Goal: Answer question/provide support: Share knowledge or assist other users

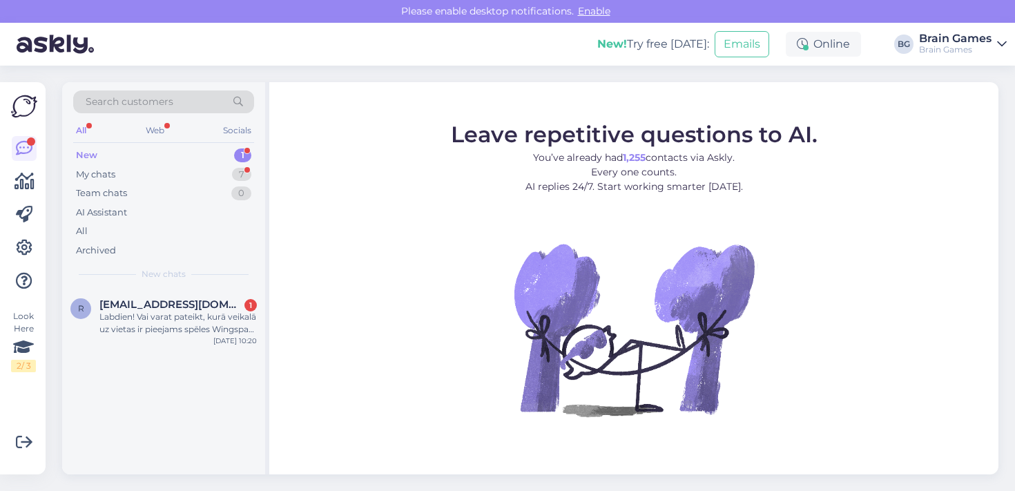
click at [171, 162] on div "New 1" at bounding box center [163, 155] width 181 height 19
click at [187, 178] on div "My chats 7" at bounding box center [163, 174] width 181 height 19
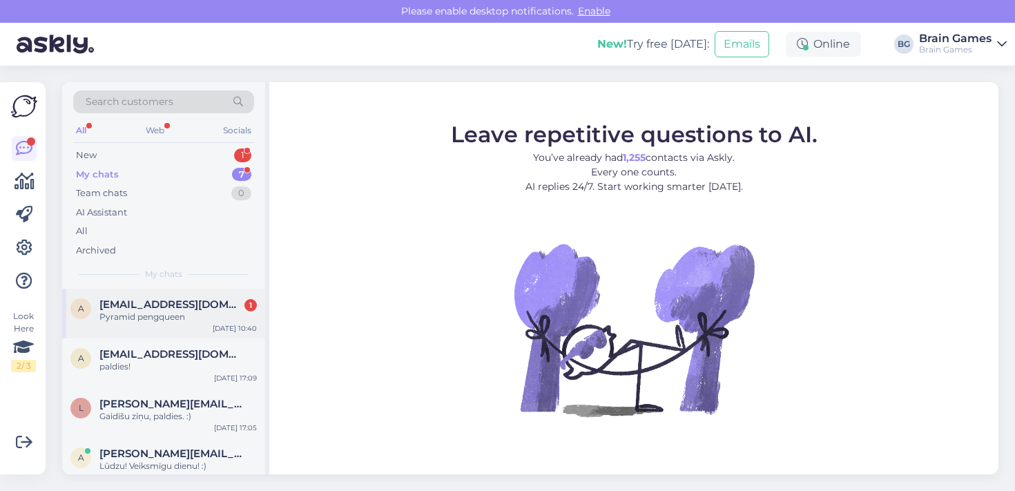
click at [207, 312] on div "Pyramid pengqueen" at bounding box center [177, 317] width 157 height 12
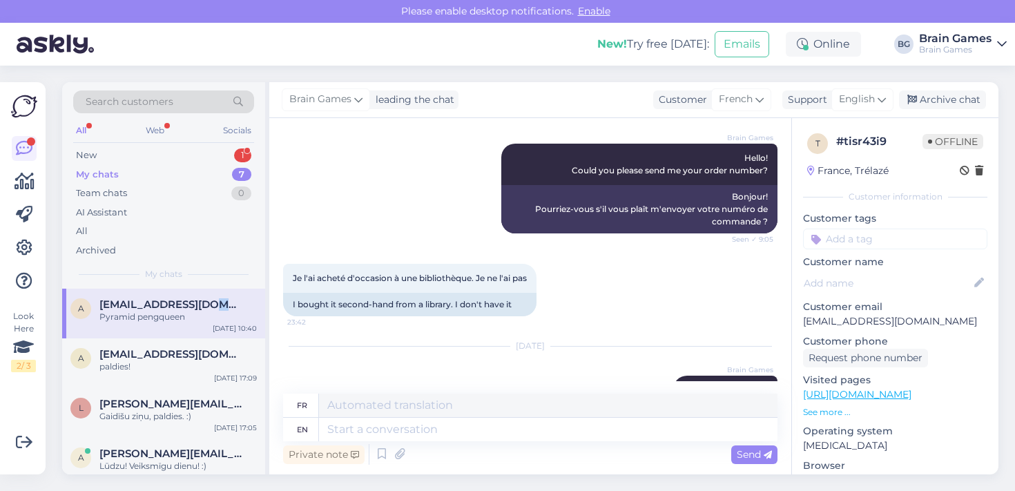
scroll to position [476, 0]
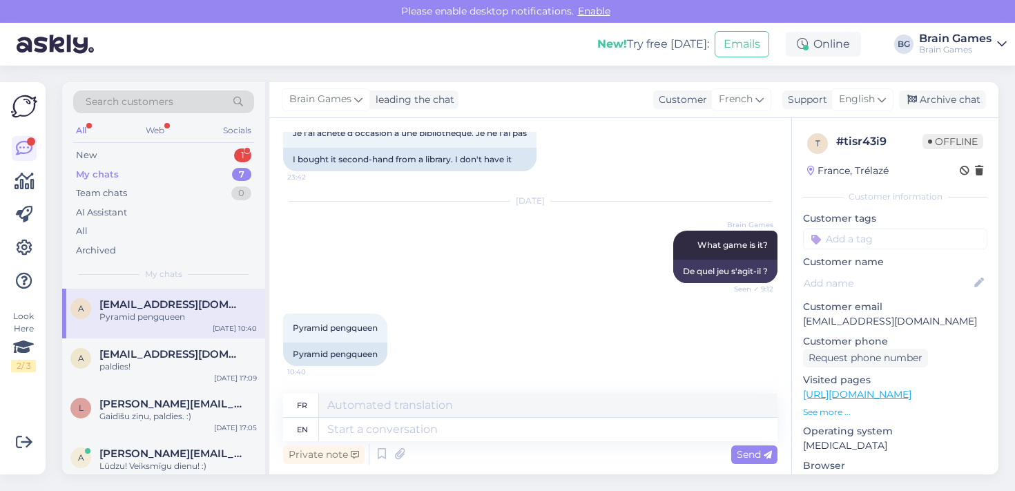
click at [184, 321] on div "Pyramid pengqueen" at bounding box center [177, 317] width 157 height 12
click at [207, 151] on div "New 1" at bounding box center [163, 155] width 181 height 19
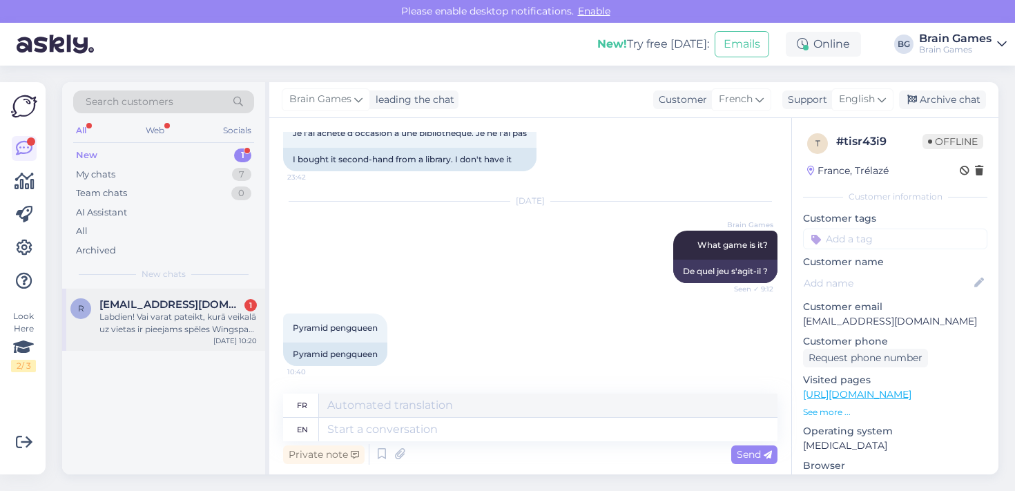
click at [187, 311] on div "Labdien! Vai varat pateikt, kurā veikalā uz vietas ir pieejams spēles Wingspan …" at bounding box center [177, 323] width 157 height 25
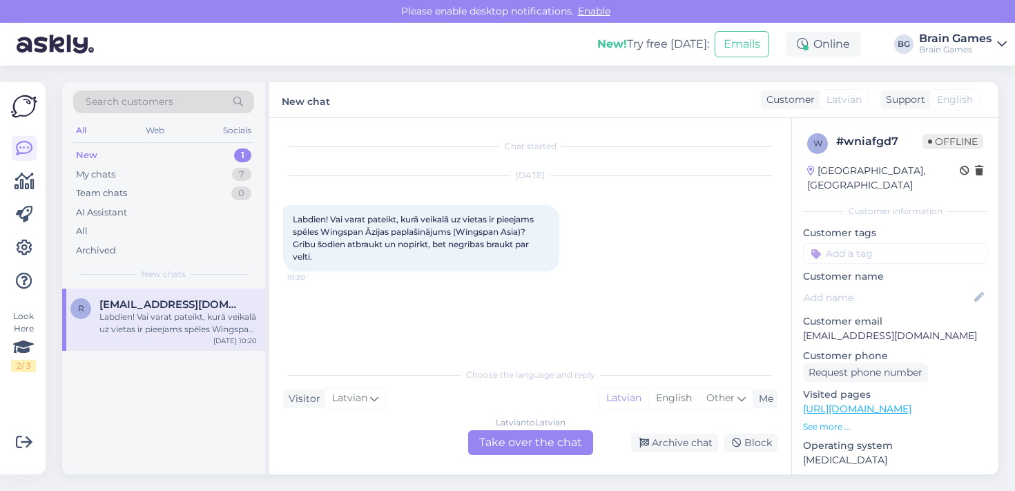
scroll to position [0, 0]
click at [553, 448] on div "Latvian to Latvian Take over the chat" at bounding box center [530, 442] width 125 height 25
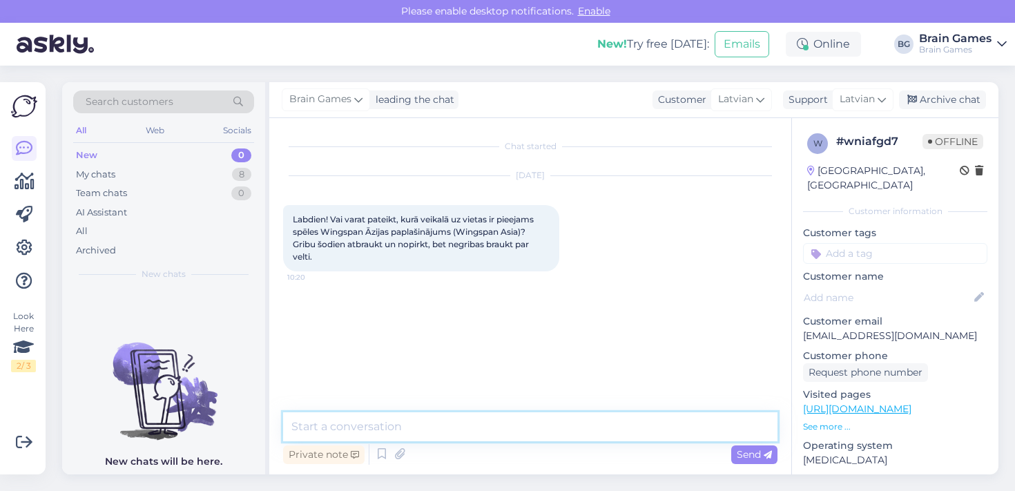
click at [544, 423] on textarea at bounding box center [530, 426] width 495 height 29
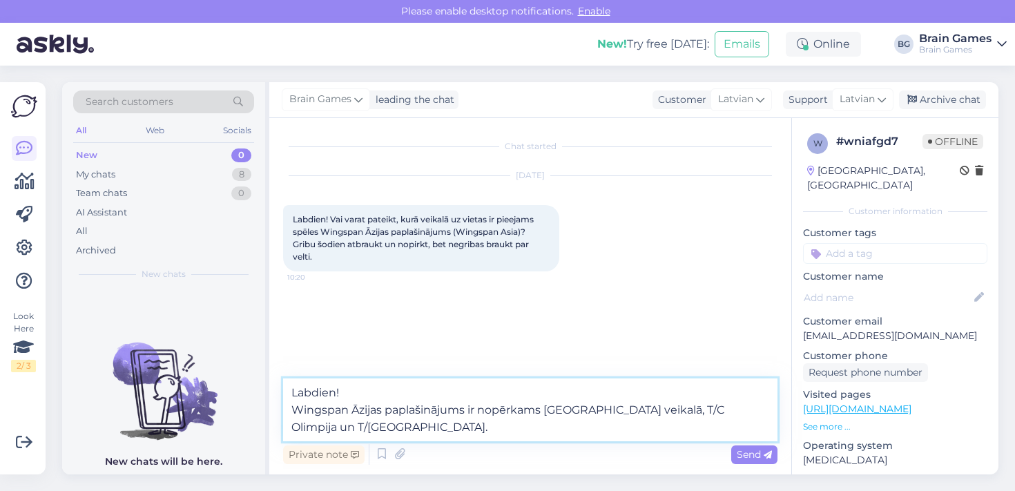
click at [722, 417] on textarea "Labdien! Wingspan Āzijas paplašinājums ir nopērkams [GEOGRAPHIC_DATA] veikalā, …" at bounding box center [530, 410] width 495 height 63
type textarea "Labdien! Wingspan Āzijas paplašinājums ir nopērkams [GEOGRAPHIC_DATA] veikalā, …"
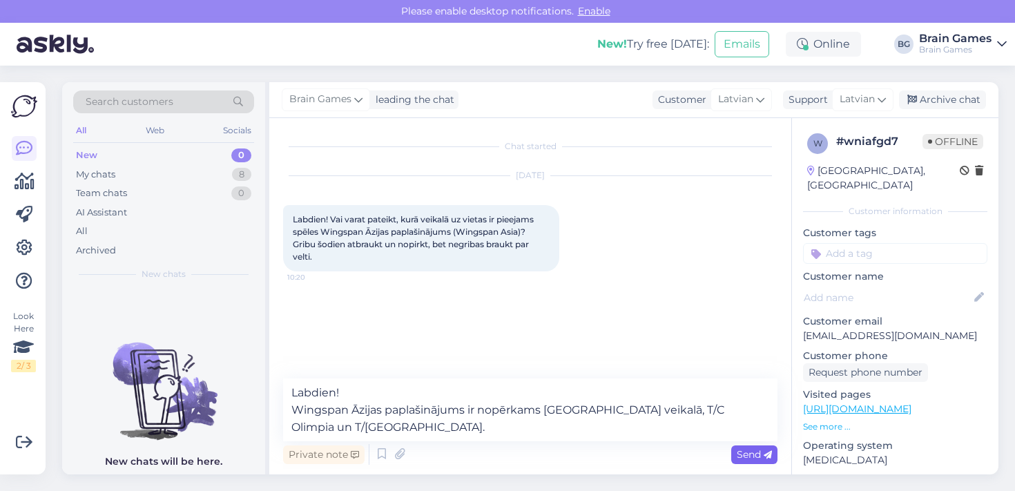
click at [748, 458] on span "Send" at bounding box center [754, 454] width 35 height 12
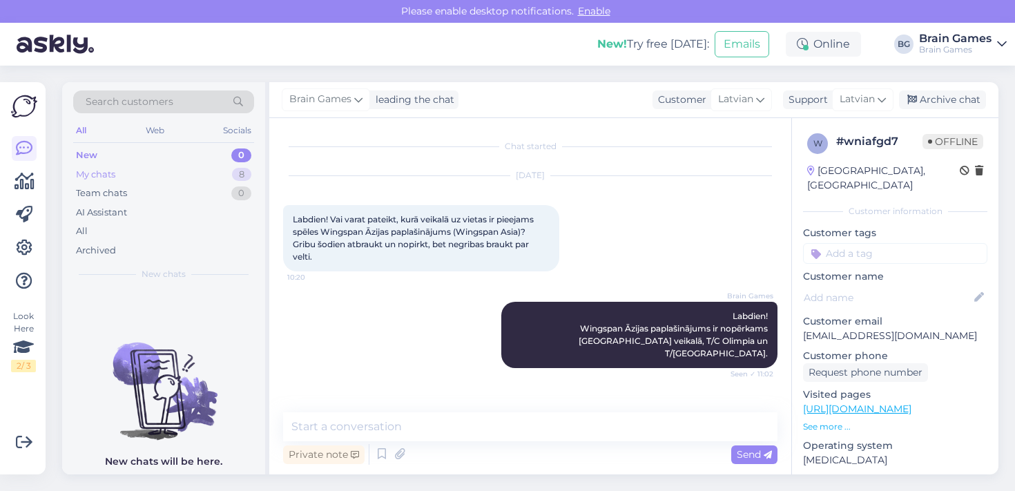
click at [162, 176] on div "My chats 8" at bounding box center [163, 174] width 181 height 19
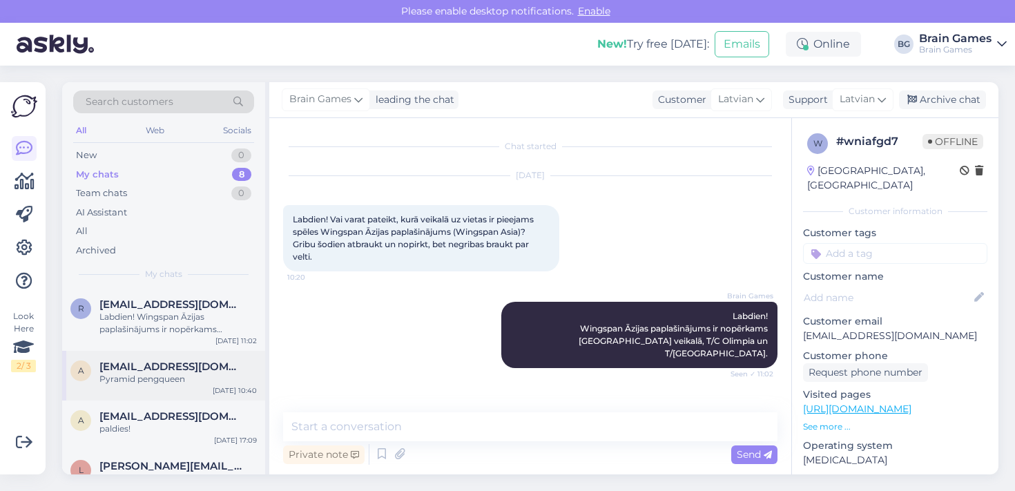
click at [175, 375] on div "Pyramid pengqueen" at bounding box center [177, 379] width 157 height 12
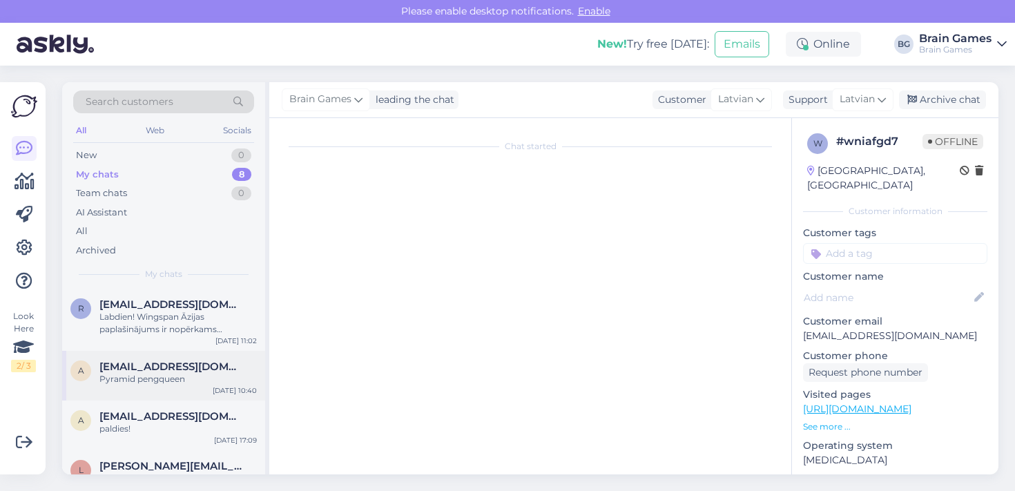
scroll to position [476, 0]
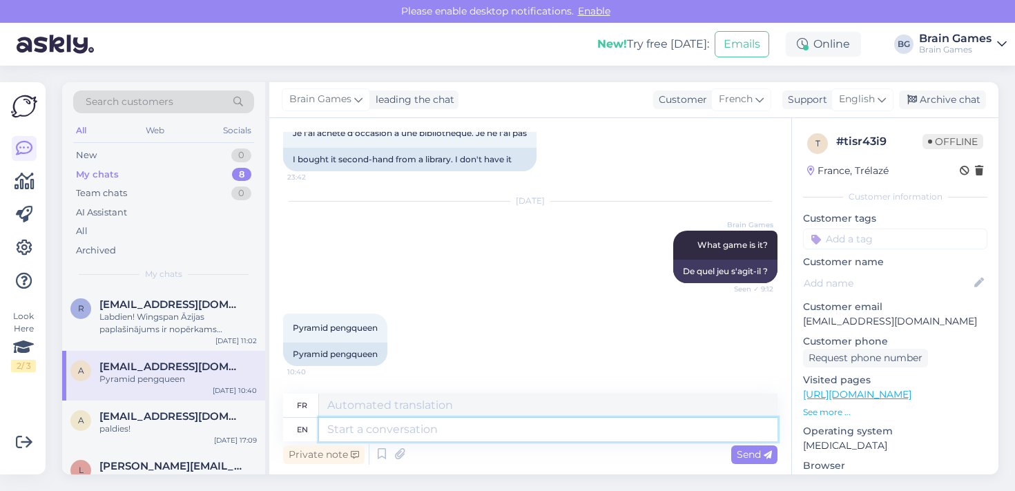
click at [478, 435] on textarea at bounding box center [548, 429] width 459 height 23
type textarea "You c"
type textarea "Toi"
type textarea "You can"
type textarea "Tu peux"
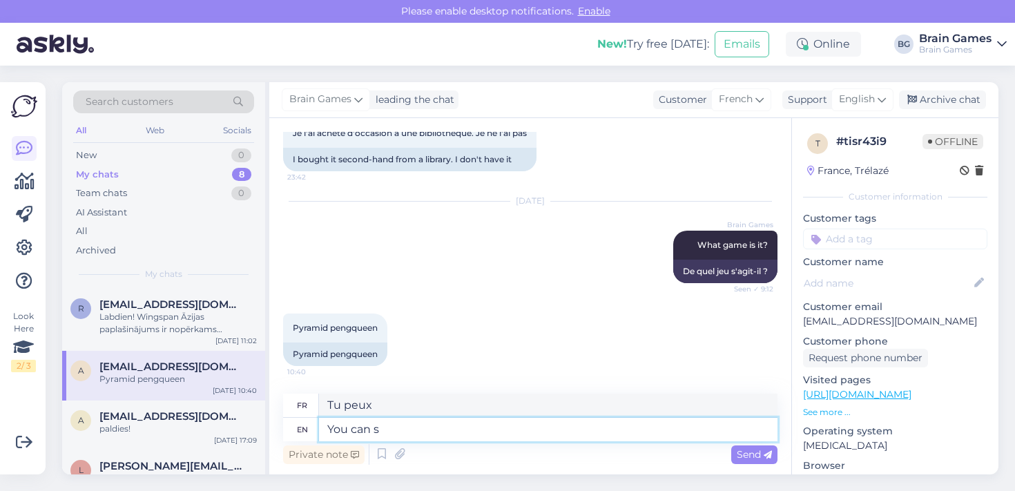
type textarea "You can su"
type textarea "Vous pouvez"
type textarea "You can submi"
type textarea "Vous pouvez soumettre"
type textarea "You can submit a"
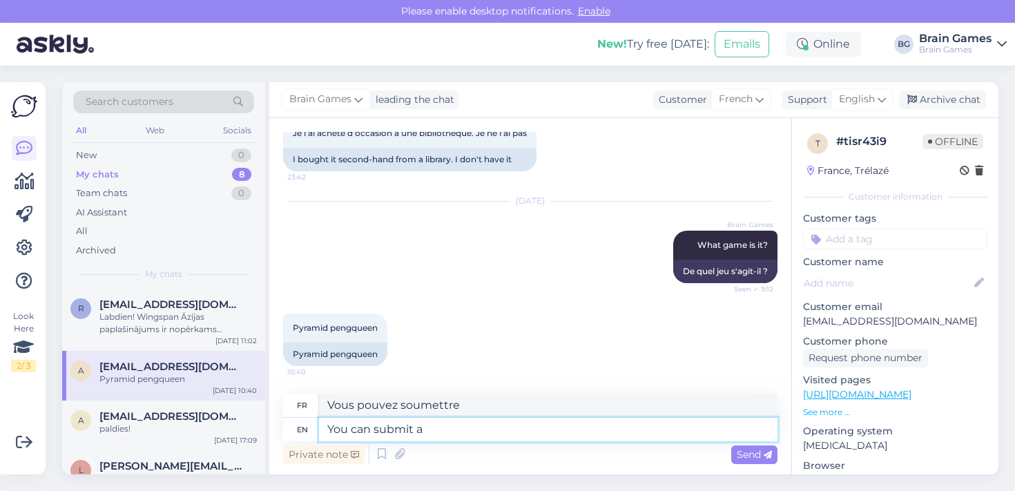
type textarea "Vous pouvez soumettre un"
type textarea "You can submit a for"
type textarea "Vous pouvez soumettre un pour"
type textarea "You can submit a form f"
type textarea "Vous pouvez soumettre un formulaire"
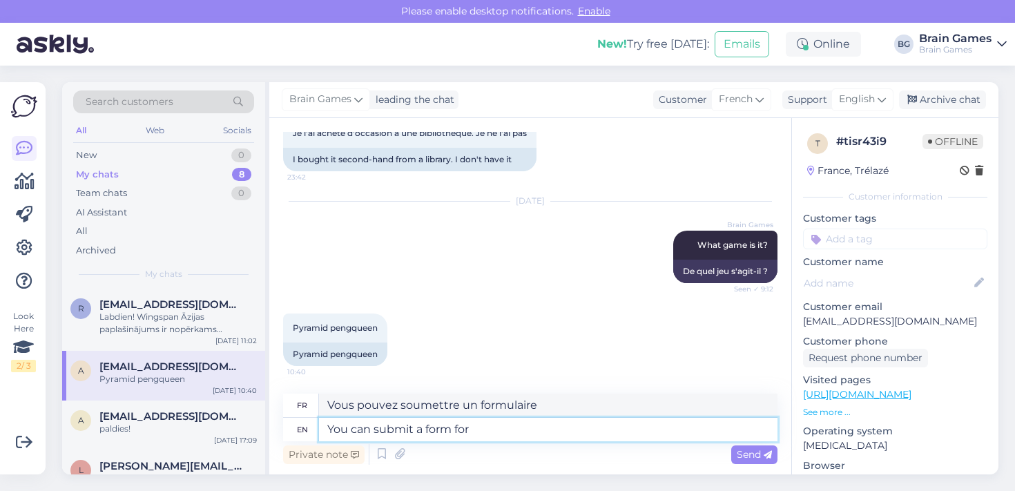
type textarea "You can submit a form for m"
type textarea "Vous pouvez soumettre un formulaire pour"
type textarea "You can submit a form for missing"
type textarea "Vous pouvez soumettre un formulaire pour les informations manquantes"
type textarea "You can submit a form for missing pieces"
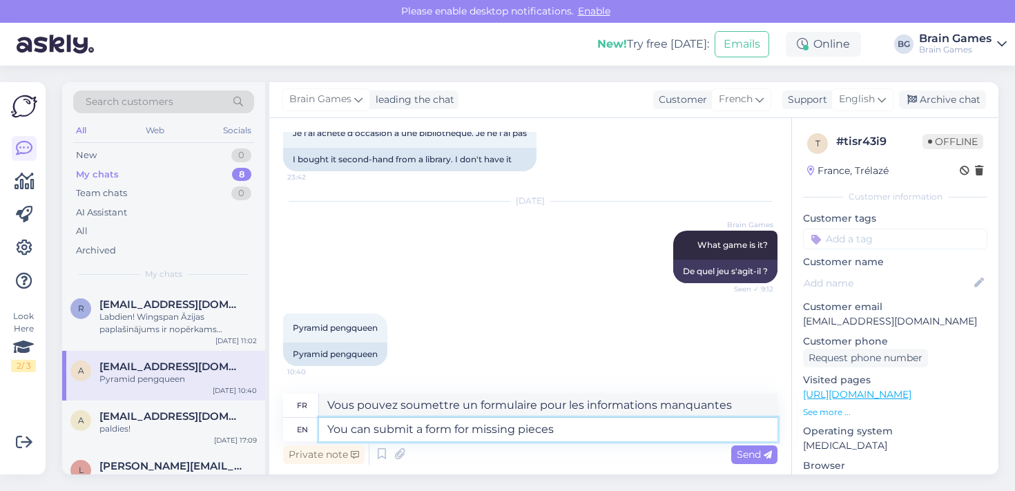
type textarea "Vous pouvez soumettre un formulaire pour les pièces manquantes"
paste textarea "[URL][DOMAIN_NAME]"
type textarea "You can submit a form for missing pieces here: [URL][DOMAIN_NAME]"
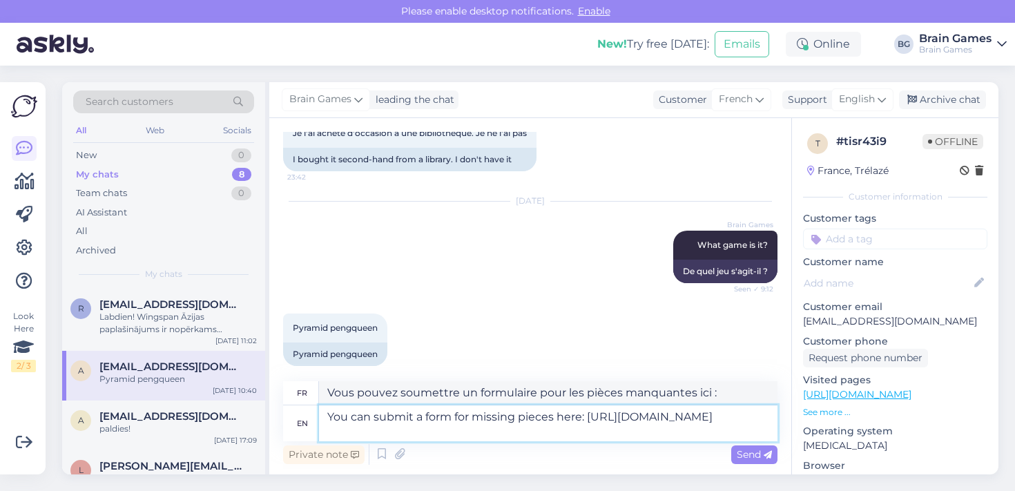
type textarea "Vous pouvez soumettre un formulaire pour les pièces manquantes ici : [URL][DOMA…"
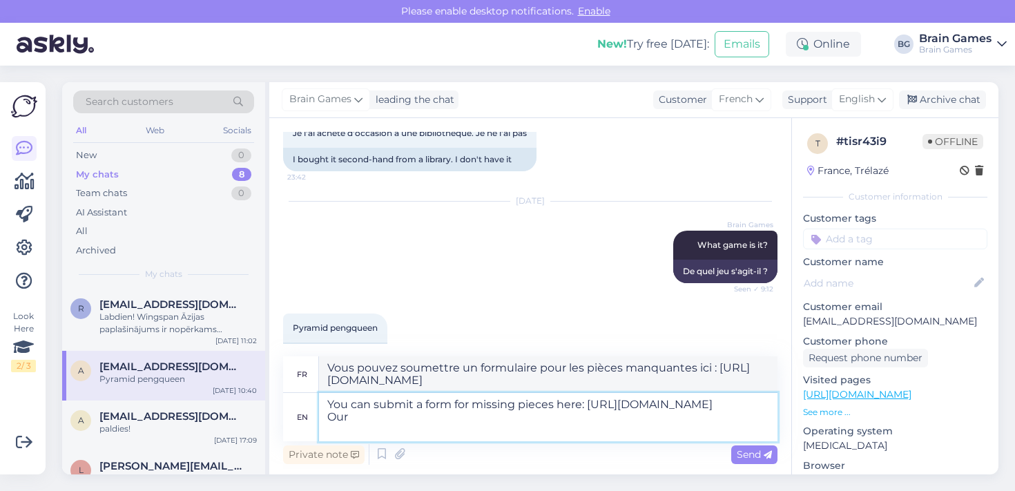
type textarea "You can submit a form for missing pieces here: [URL][DOMAIN_NAME] Our"
type textarea "Vous pouvez soumettre un formulaire pour les pièces manquantes ici : [URL][DOMA…"
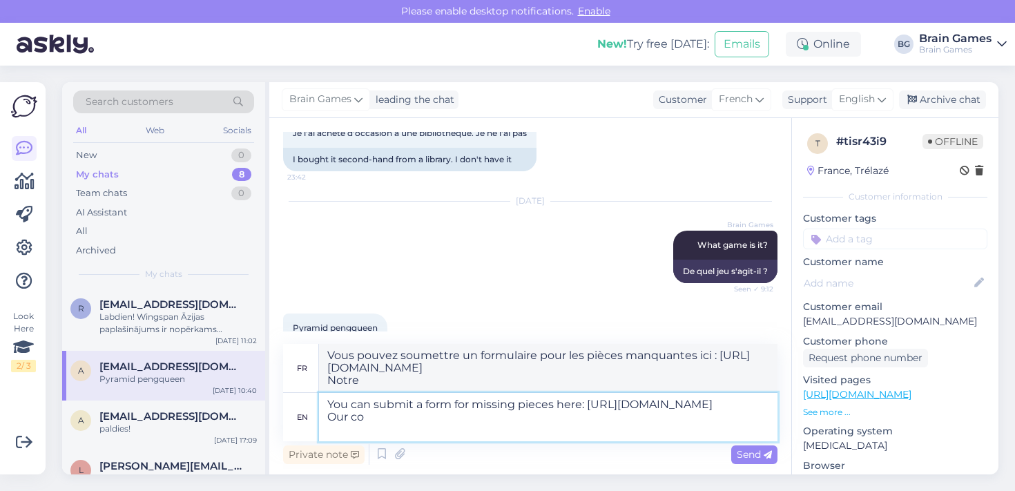
type textarea "You can submit a form for missing pieces here: [URL][DOMAIN_NAME] Our col"
type textarea "Vous pouvez soumettre un formulaire pour les pièces manquantes ici : [URL][DOMA…"
type textarea "You can submit a form for missing pieces here: [URL][DOMAIN_NAME] Our colegue"
type textarea "Vous pouvez soumettre un formulaire pour les pièces manquantes ici : [URL][DOMA…"
type textarea "You can submit a form for missing pieces here: [URL][DOMAIN_NAME] Our colleague…"
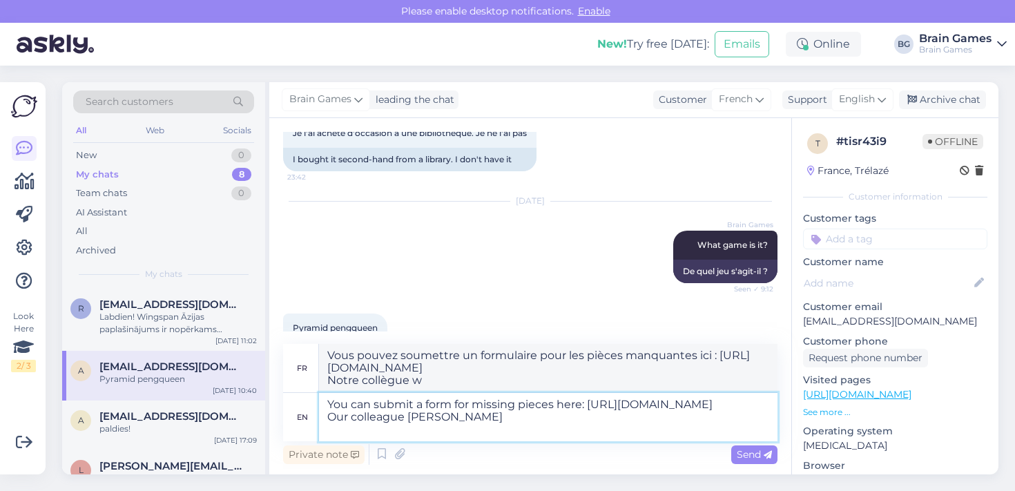
type textarea "Vous pouvez soumettre un formulaire pour les pièces manquantes ici : [URL][DOMA…"
type textarea "You can submit a form for missing pieces here: [URL][DOMAIN_NAME] Our colleague…"
type textarea "Vous pouvez soumettre un formulaire pour les pièces manquantes ici : [URL][DOMA…"
type textarea "You can submit a form for missing pieces here: [URL][DOMAIN_NAME] Our colleague…"
type textarea "Vous pouvez soumettre un formulaire pour les pièces manquantes ici : [URL][DOMA…"
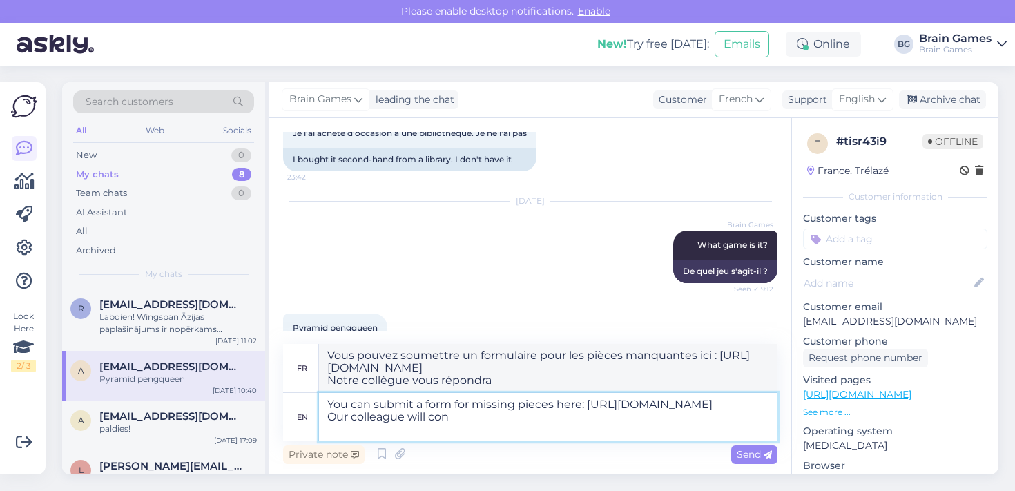
type textarea "You can submit a form for missing pieces here: [URL][DOMAIN_NAME] Our colleague…"
type textarea "Vous pouvez soumettre un formulaire pour les pièces manquantes ici : [URL][DOMA…"
type textarea "You can submit a form for missing pieces here: [URL][DOMAIN_NAME] Our colleague…"
type textarea "Vous pouvez soumettre un formulaire pour les pièces manquantes ici : [URL][DOMA…"
type textarea "You can submit a form for missing pieces here: [URL][DOMAIN_NAME] Our colleague…"
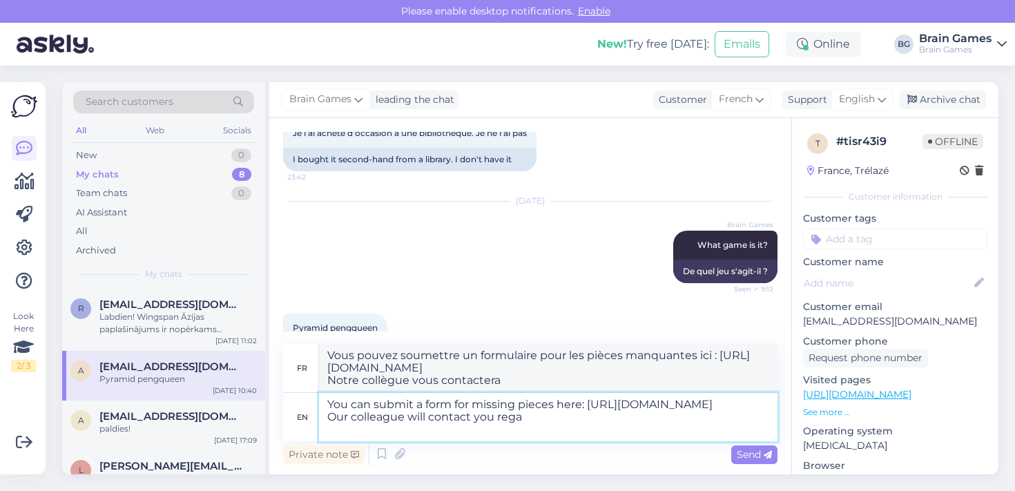
type textarea "Vous pouvez soumettre un formulaire pour les pièces manquantes ici : [URL][DOMA…"
type textarea "You can submit a form for missing pieces here: [URL][DOMAIN_NAME] Our colleague…"
type textarea "Vous pouvez soumettre un formulaire pour les pièces manquantes ici : [URL][DOMA…"
type textarea "You can submit a form for missing pieces here: [URL][DOMAIN_NAME] Our colleague…"
type textarea "Vous pouvez soumettre un formulaire pour les pièces manquantes ici : [URL][DOMA…"
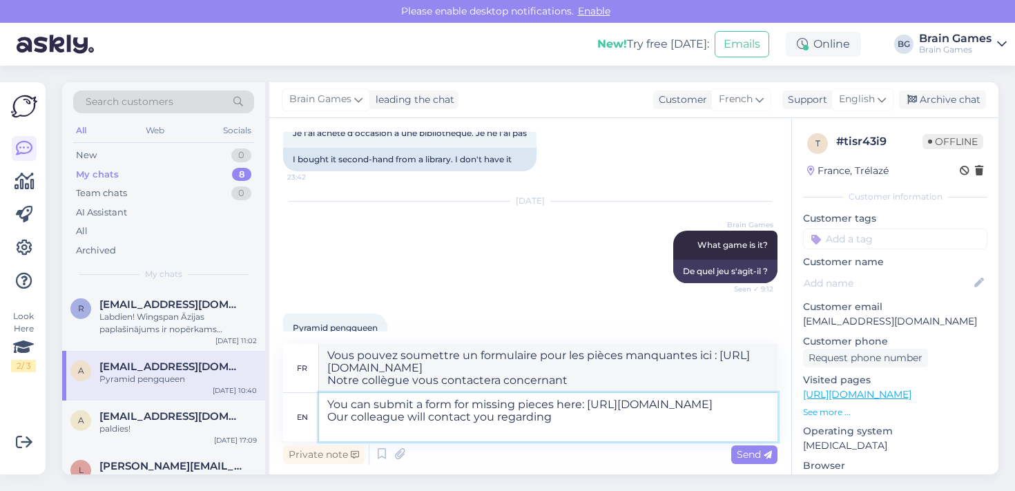
type textarea "You can submit a form for missing pieces here: [URL][DOMAIN_NAME] Our colleague…"
type textarea "Vous pouvez soumettre un formulaire pour les pièces manquantes ici : [URL][DOMA…"
type textarea "You can submit a form for missing pieces here: [URL][DOMAIN_NAME] Our colleague…"
type textarea "Vous pouvez soumettre un formulaire pour les pièces manquantes ici : [URL][DOMA…"
type textarea "You can submit a form for missing pieces here: [URL][DOMAIN_NAME] Our colleague…"
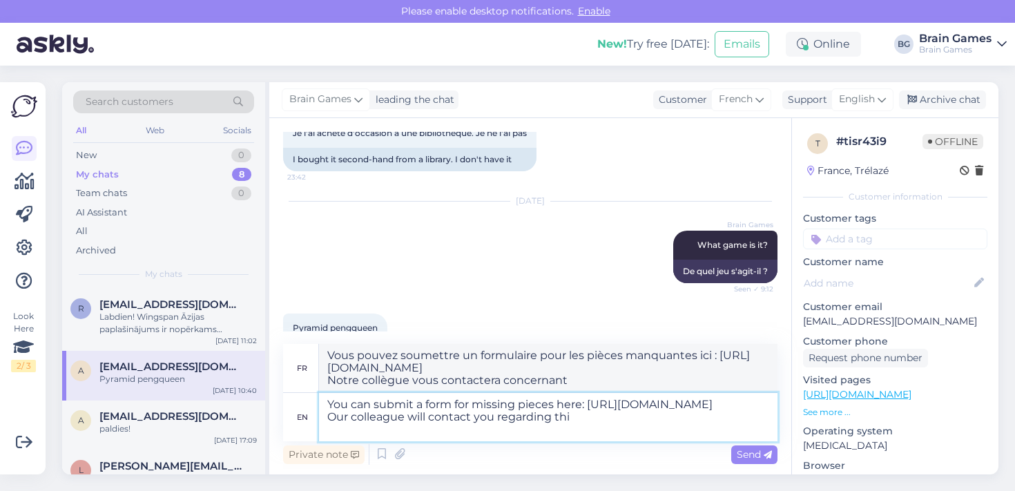
type textarea "Vous pouvez soumettre un formulaire pour les pièces manquantes ici : [URL][DOMA…"
type textarea "You can submit a form for missing pieces here: [URL][DOMAIN_NAME] Our colleague…"
type textarea "Vous pouvez soumettre un formulaire pour les pièces manquantes ici : [URL][DOMA…"
type textarea "You can submit a form for missing pieces here: [URL][DOMAIN_NAME] Our colleague…"
type textarea "Vous pouvez soumettre un formulaire pour les pièces manquantes ici : [URL][DOMA…"
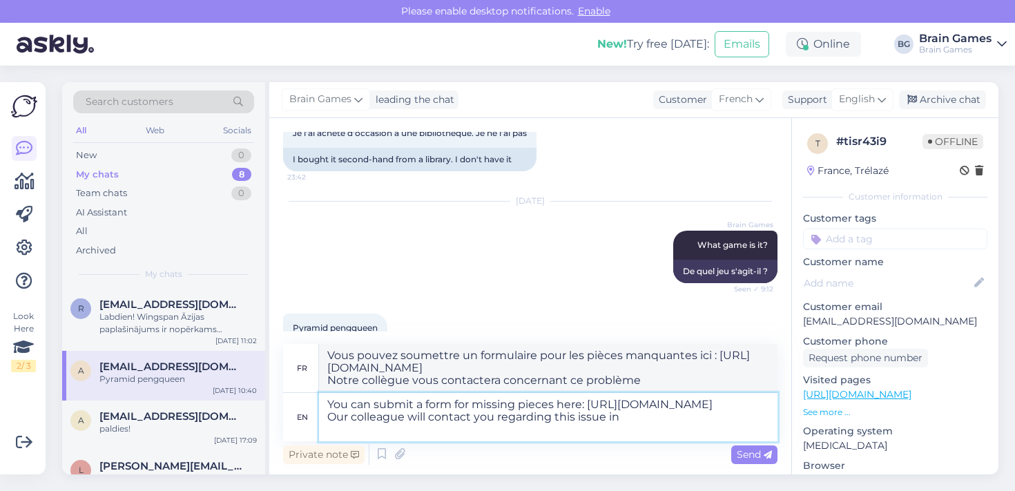
type textarea "You can submit a form for missing pieces here: [URL][DOMAIN_NAME] Our colleague…"
type textarea "Vous pouvez soumettre un formulaire pour les pièces manquantes ici : [URL][DOMA…"
type textarea "You can submit a form for missing pieces here: [URL][DOMAIN_NAME] Our colleague…"
type textarea "Vous pouvez soumettre un formulaire pour les pièces manquantes ici : [URL][DOMA…"
type textarea "You can submit a form for missing pieces here: [URL][DOMAIN_NAME] Our colleague…"
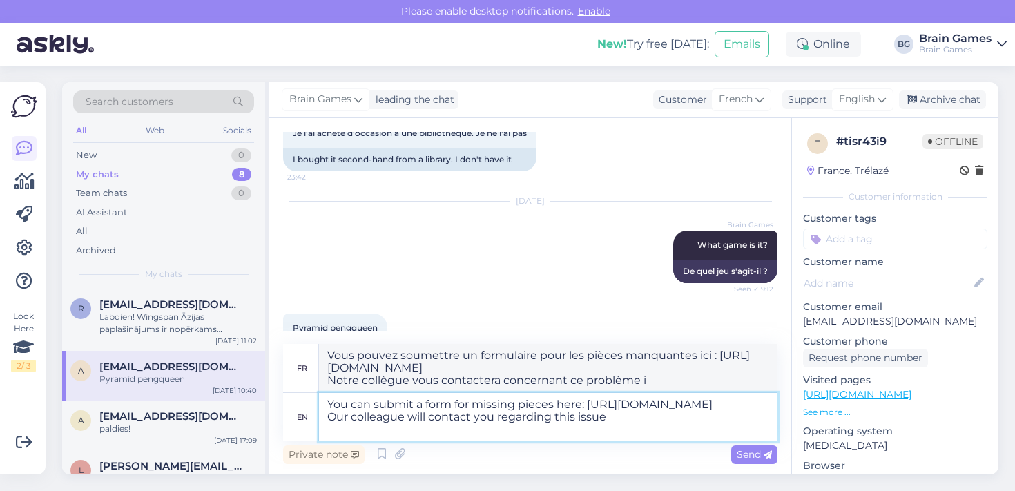
type textarea "Vous pouvez soumettre un formulaire pour les pièces manquantes ici : [URL][DOMA…"
type textarea "You can submit a form for missing pieces here: [URL][DOMAIN_NAME] Our colleague…"
type textarea "Vous pouvez soumettre un formulaire pour les pièces manquantes ici : [URL][DOMA…"
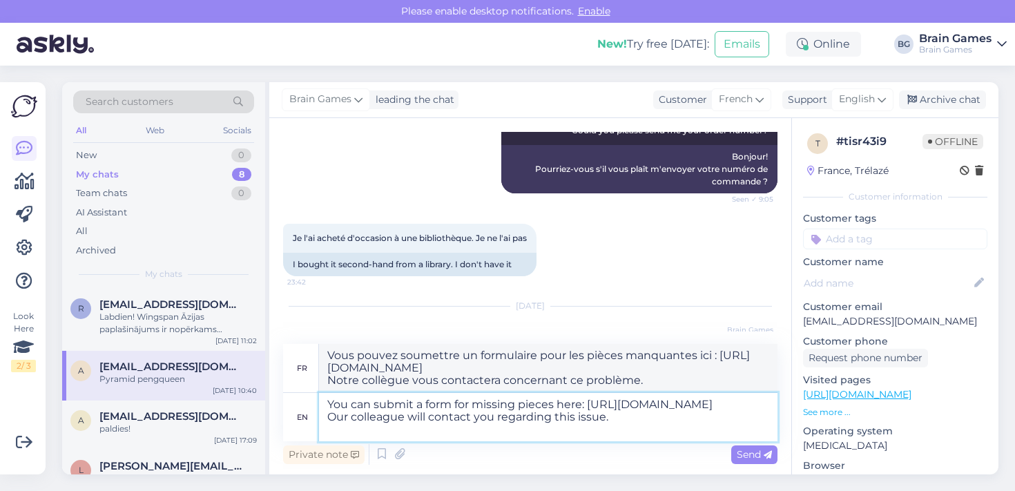
scroll to position [526, 0]
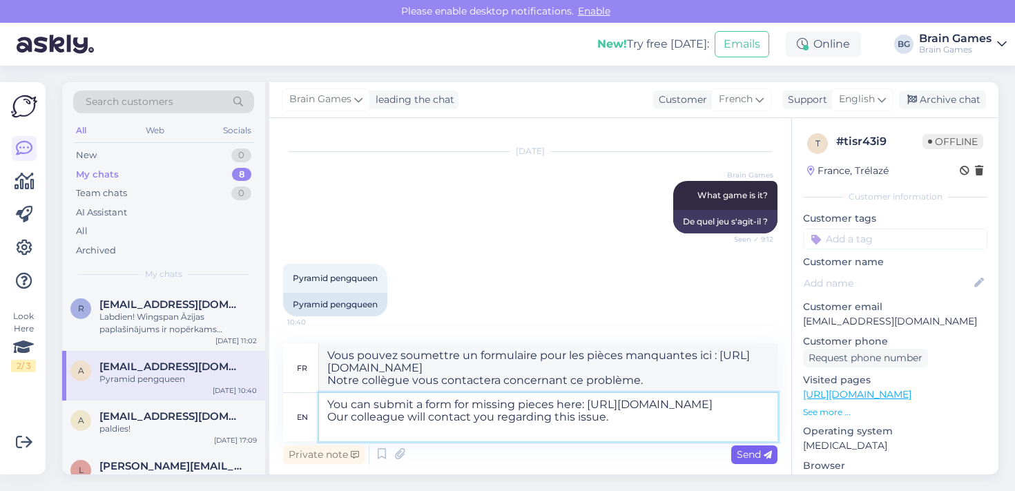
type textarea "You can submit a form for missing pieces here: [URL][DOMAIN_NAME] Our colleague…"
click at [753, 455] on span "Send" at bounding box center [754, 454] width 35 height 12
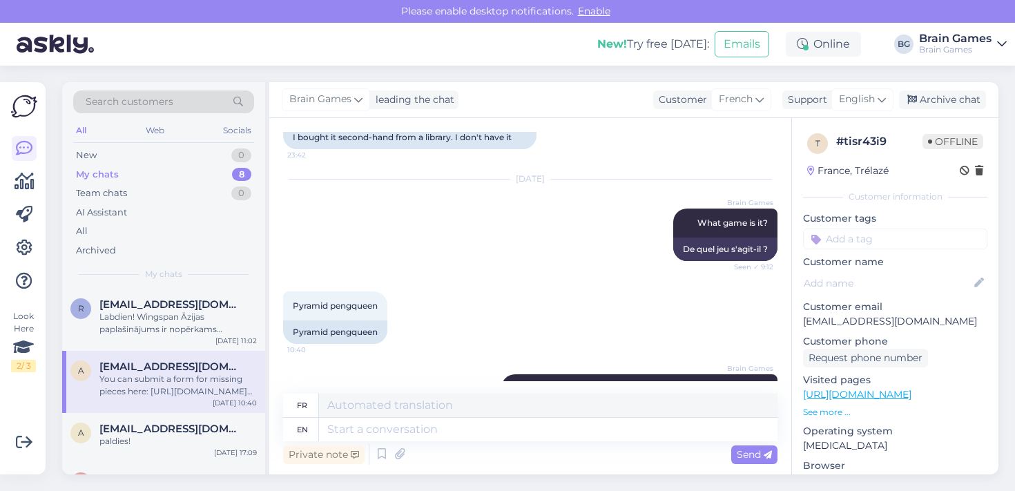
scroll to position [609, 0]
